Goal: Task Accomplishment & Management: Use online tool/utility

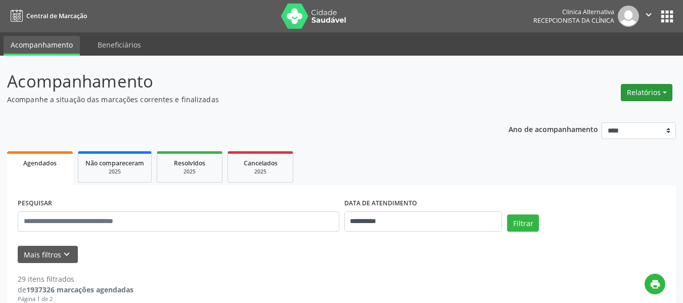
click at [650, 94] on button "Relatórios" at bounding box center [647, 92] width 52 height 17
click at [589, 114] on link "Agendamentos" at bounding box center [618, 114] width 109 height 14
select select "*"
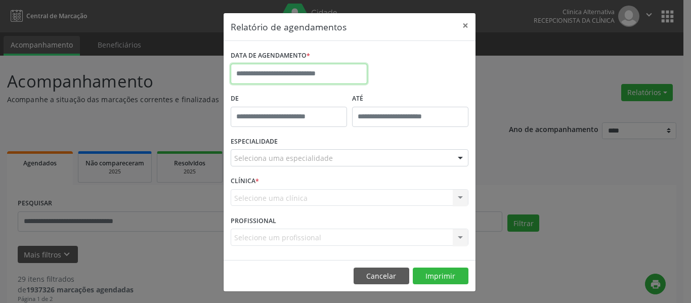
click at [357, 67] on input "text" at bounding box center [299, 74] width 137 height 20
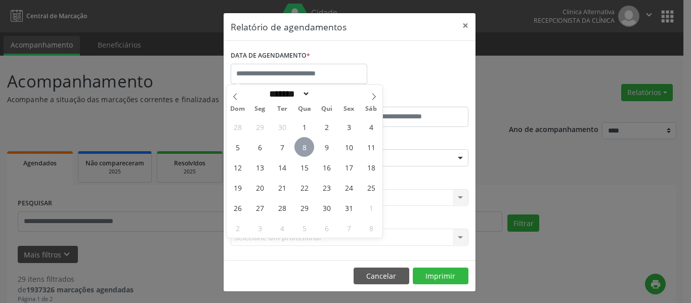
click at [308, 147] on span "8" at bounding box center [304, 147] width 20 height 20
type input "**********"
click at [308, 147] on span "8" at bounding box center [304, 147] width 20 height 20
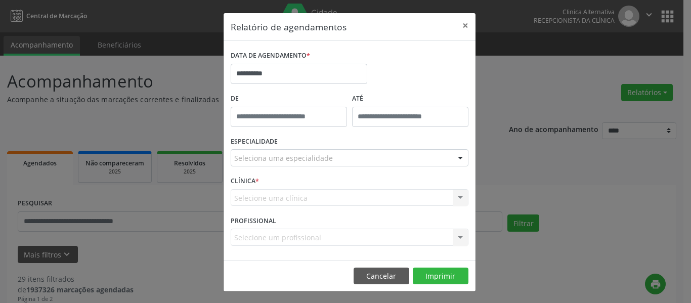
click at [458, 155] on div at bounding box center [460, 158] width 15 height 17
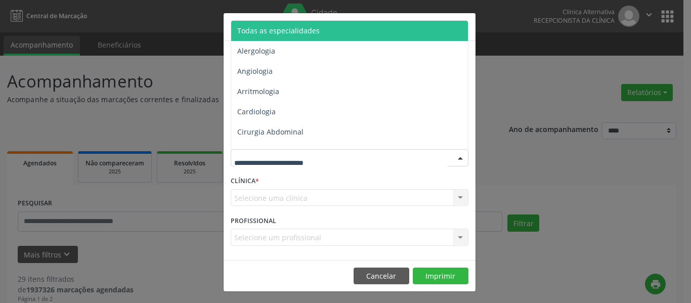
click at [378, 38] on span "Todas as especialidades" at bounding box center [350, 31] width 238 height 20
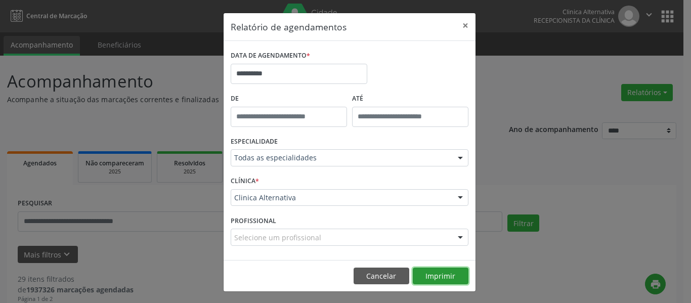
click at [439, 279] on button "Imprimir" at bounding box center [441, 275] width 56 height 17
